Goal: Communication & Community: Answer question/provide support

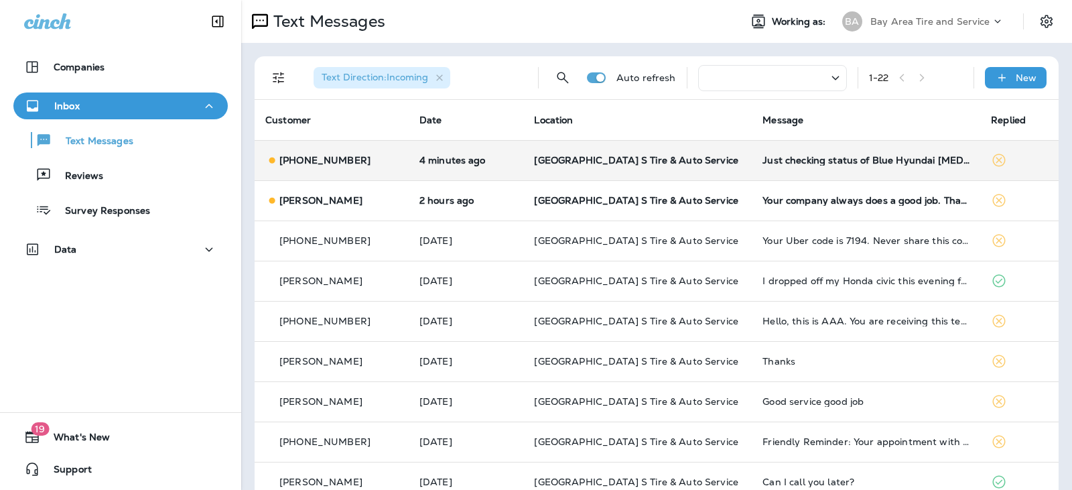
click at [409, 168] on td "[PHONE_NUMBER]" at bounding box center [332, 160] width 154 height 40
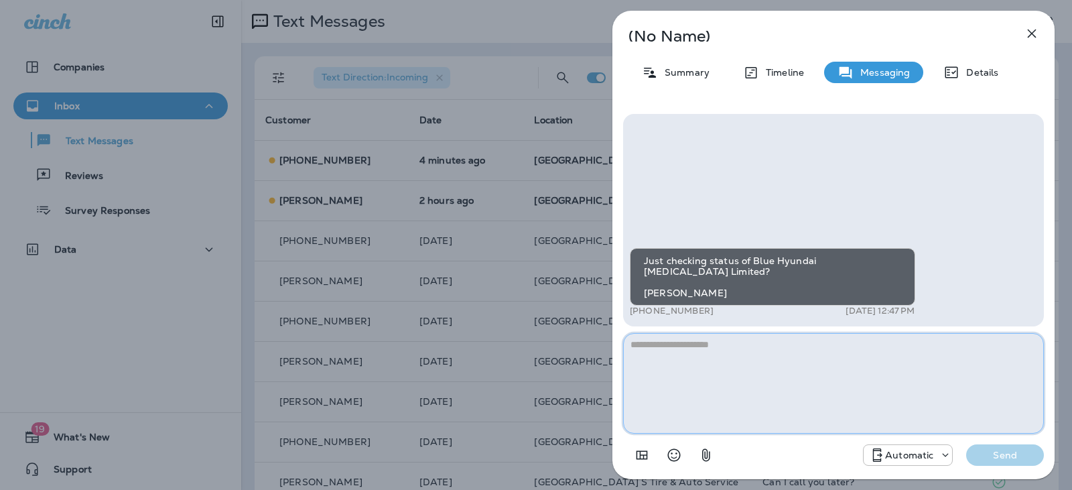
click at [634, 351] on textarea at bounding box center [833, 383] width 421 height 100
click at [630, 349] on textarea at bounding box center [833, 383] width 421 height 100
click at [630, 348] on textarea at bounding box center [833, 383] width 421 height 100
type textarea "*"
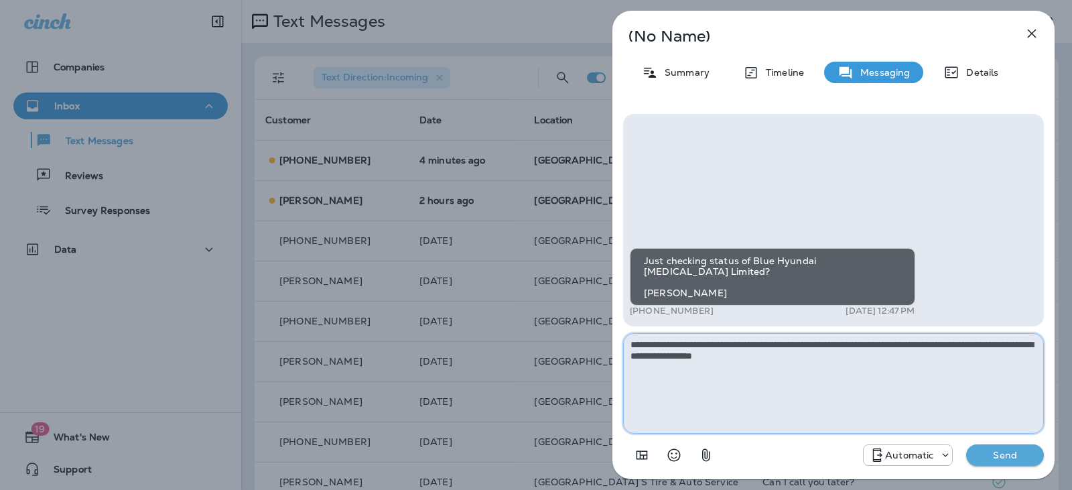
type textarea "**********"
click at [1008, 448] on button "Send" at bounding box center [1005, 454] width 78 height 21
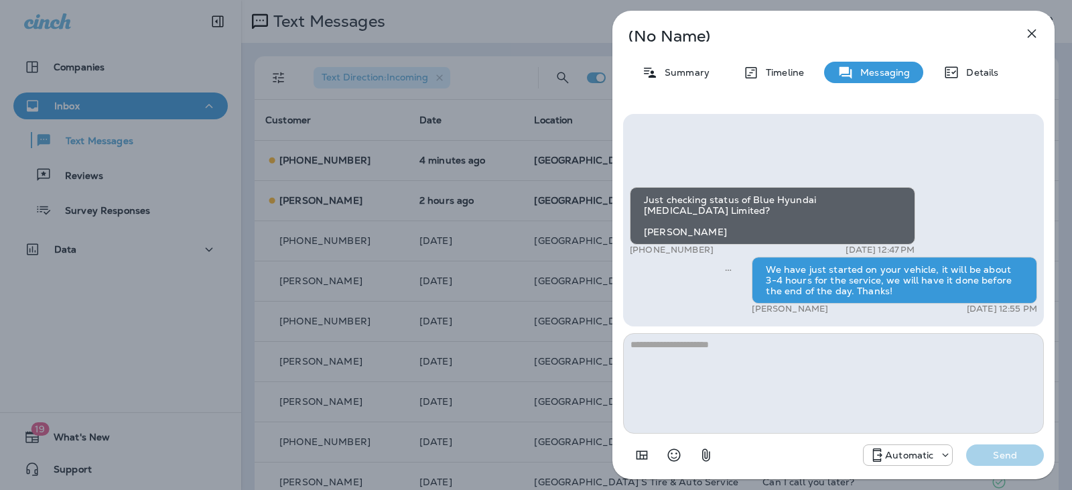
click at [461, 299] on div "(No Name) Summary Timeline Messaging Details Just checking status of Blue Hyund…" at bounding box center [536, 245] width 1072 height 490
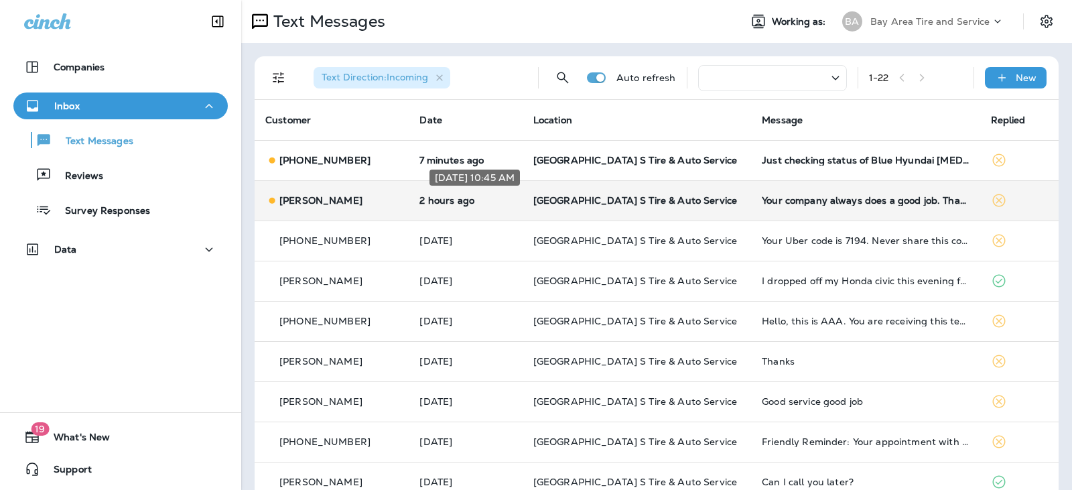
click at [494, 200] on p "2 hours ago" at bounding box center [465, 200] width 92 height 11
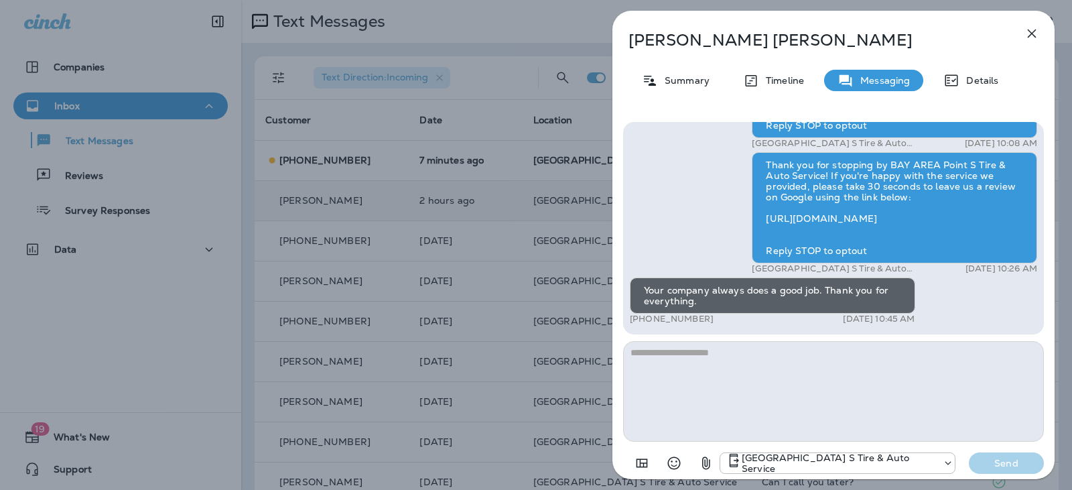
click at [446, 247] on div "[PERSON_NAME] Summary Timeline Messaging Details Thank you for stopping by BAY …" at bounding box center [536, 245] width 1072 height 490
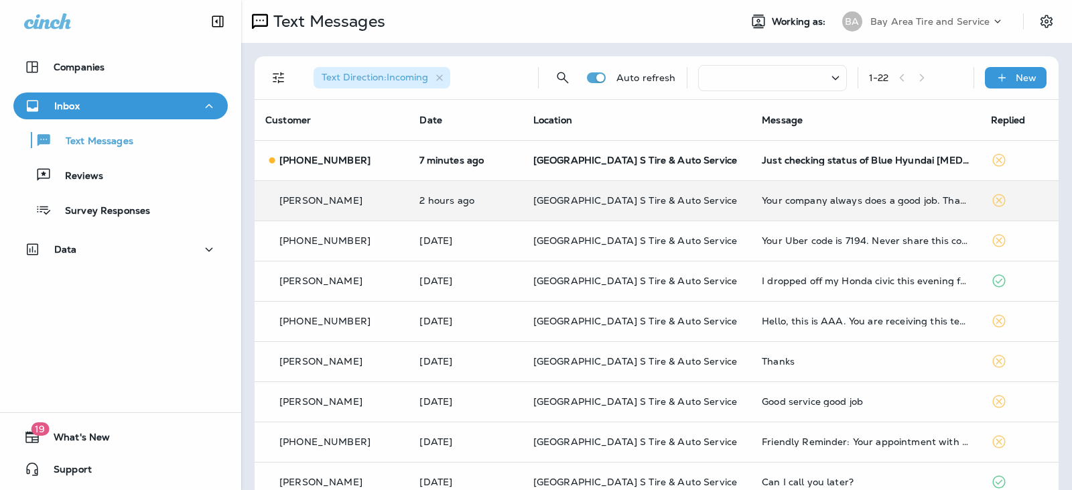
click at [523, 151] on div at bounding box center [536, 245] width 1072 height 490
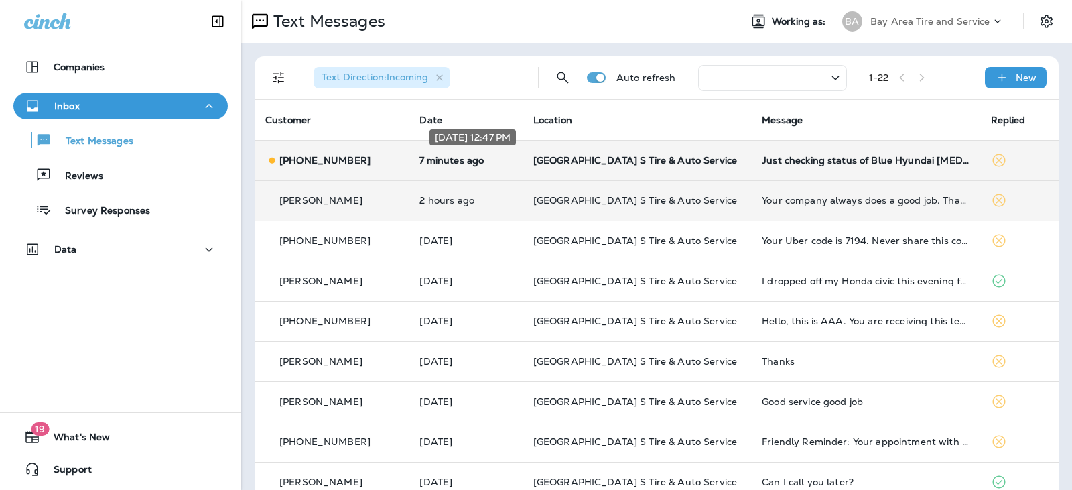
click at [509, 161] on p "7 minutes ago" at bounding box center [465, 160] width 92 height 11
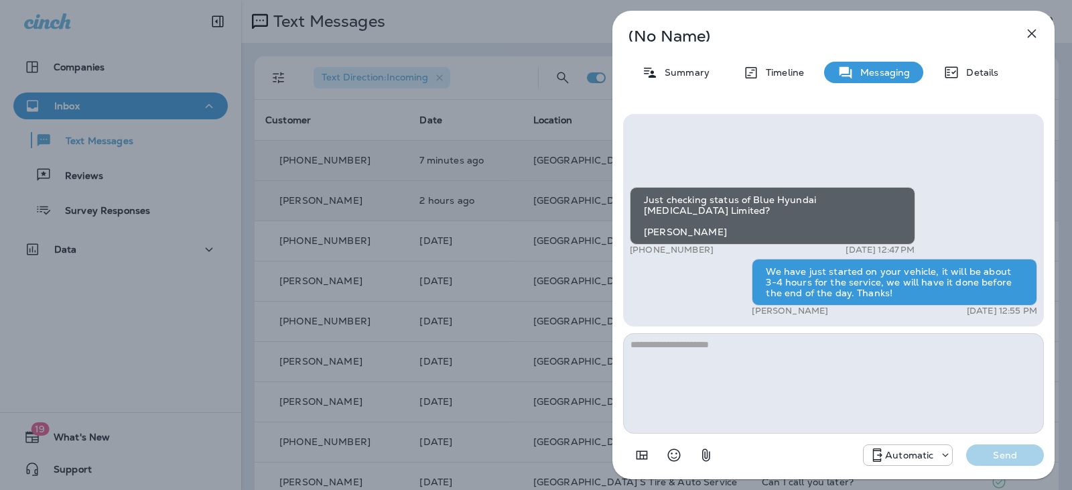
click at [490, 249] on div "(No Name) Summary Timeline Messaging Details Just checking status of Blue Hyund…" at bounding box center [536, 245] width 1072 height 490
